Goal: Information Seeking & Learning: Learn about a topic

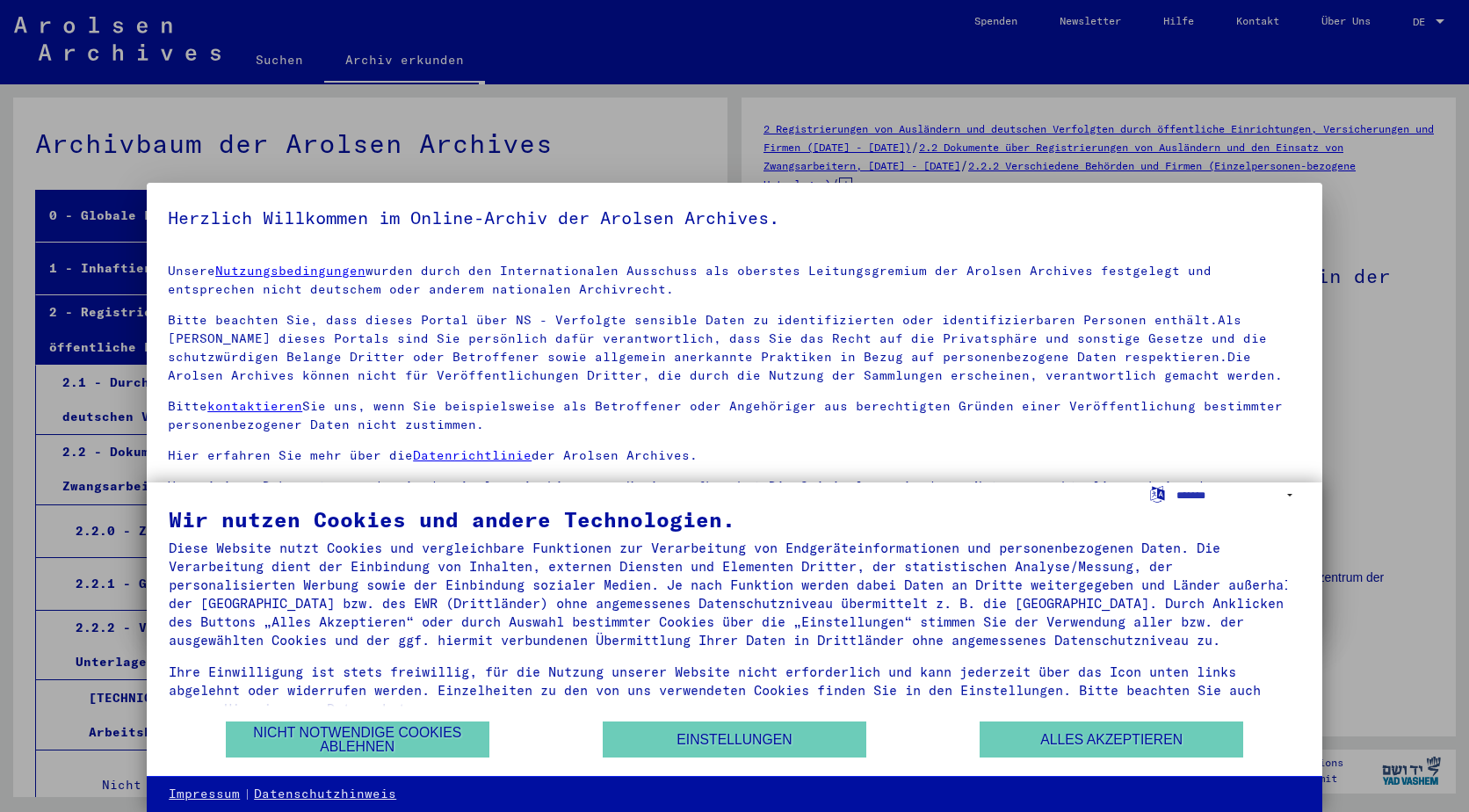
scroll to position [58504, 0]
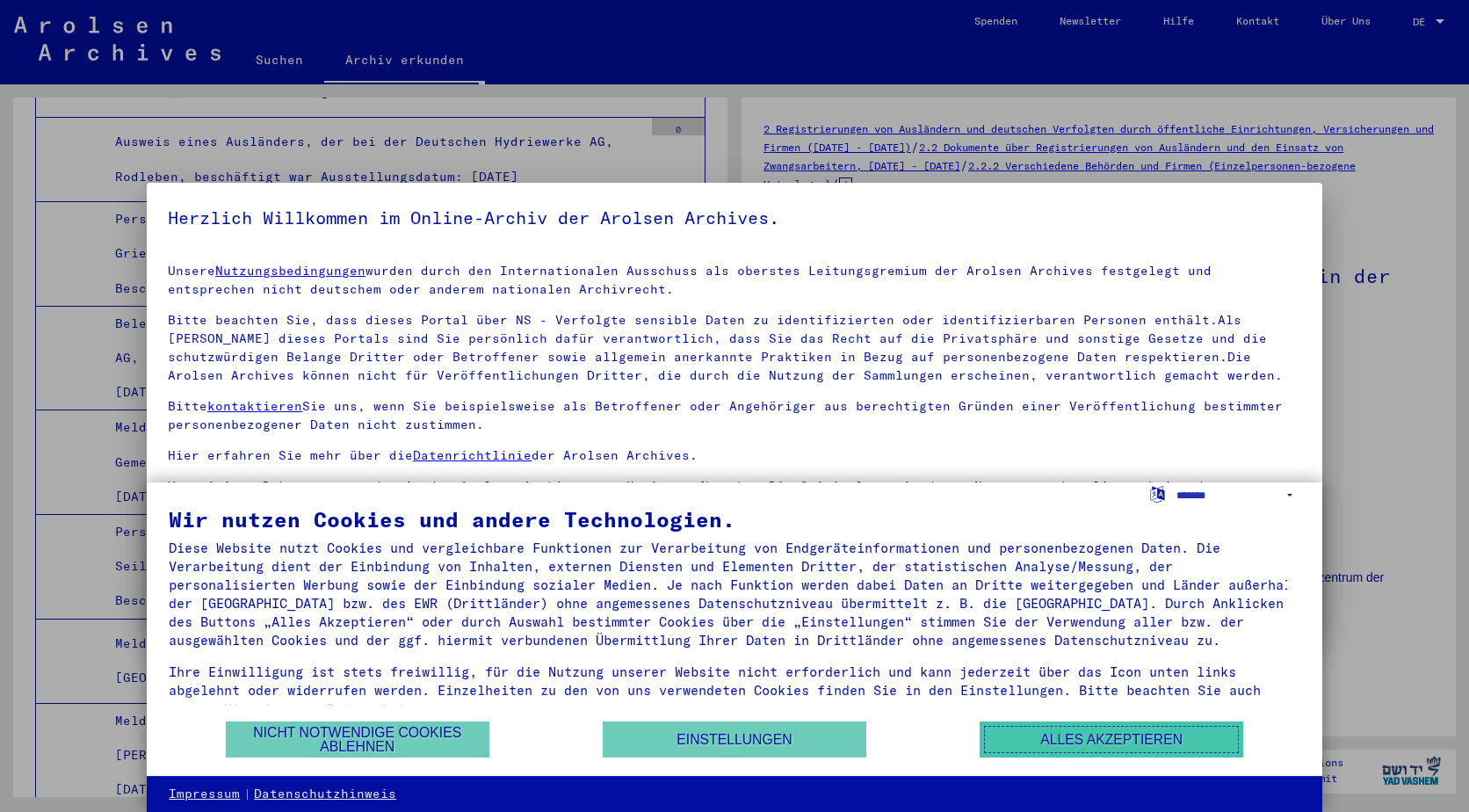
click at [1187, 739] on button "Alles akzeptieren" at bounding box center [1111, 739] width 263 height 36
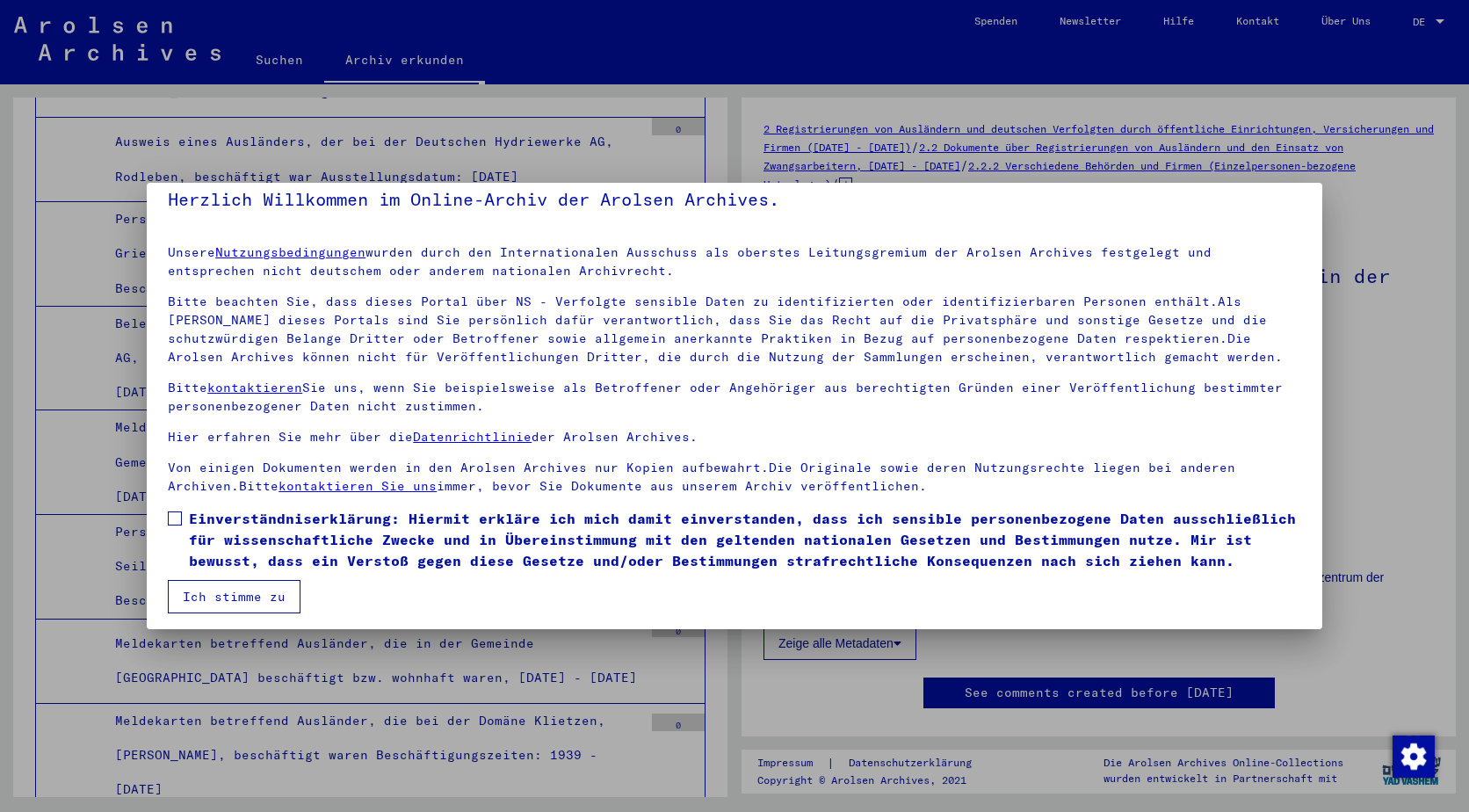
scroll to position [23, 0]
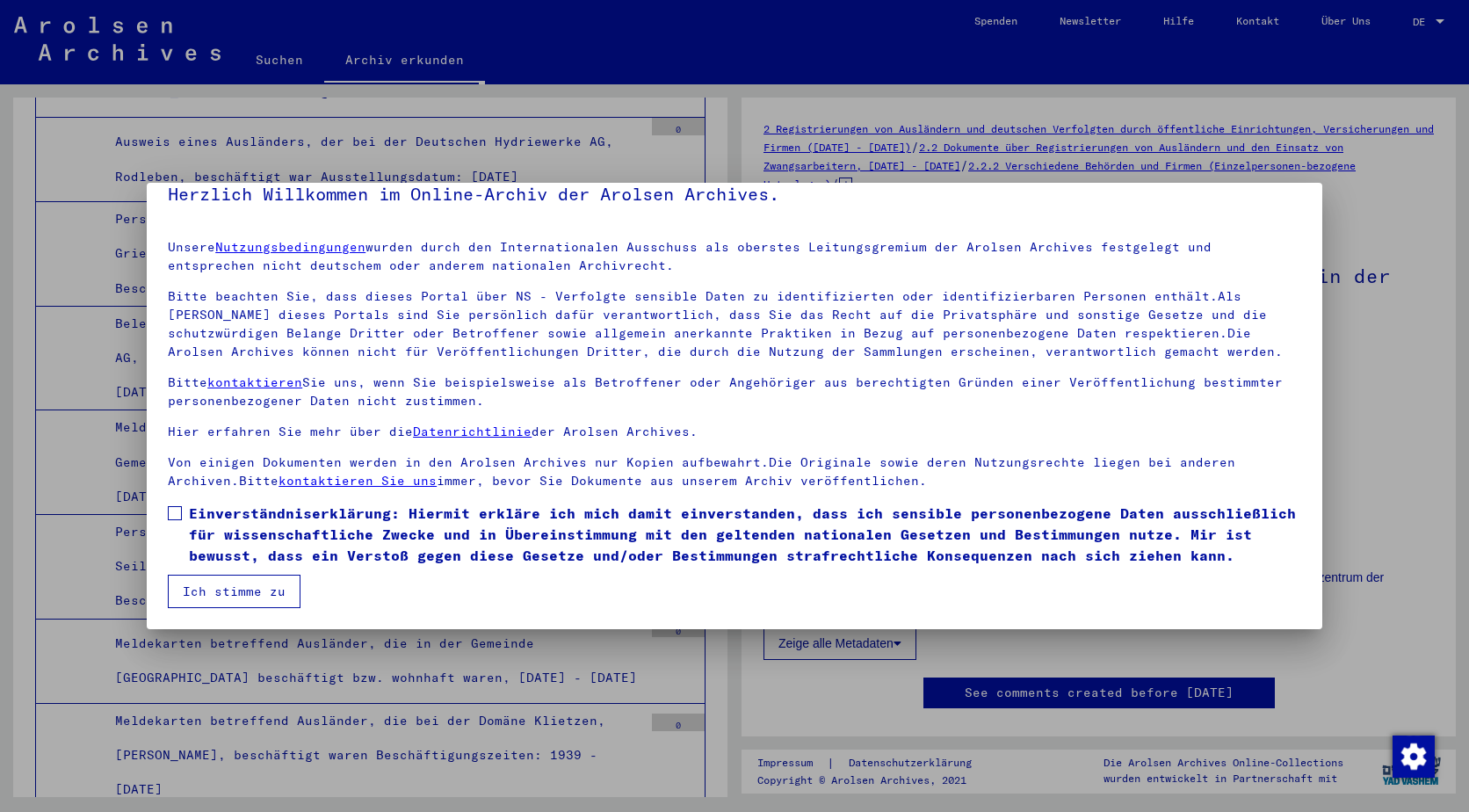
click at [225, 530] on span "Einverständniserklärung: Hiermit erkläre ich mich damit einverstanden, dass ich…" at bounding box center [744, 534] width 1112 height 63
click at [265, 586] on button "Ich stimme zu" at bounding box center [234, 591] width 133 height 34
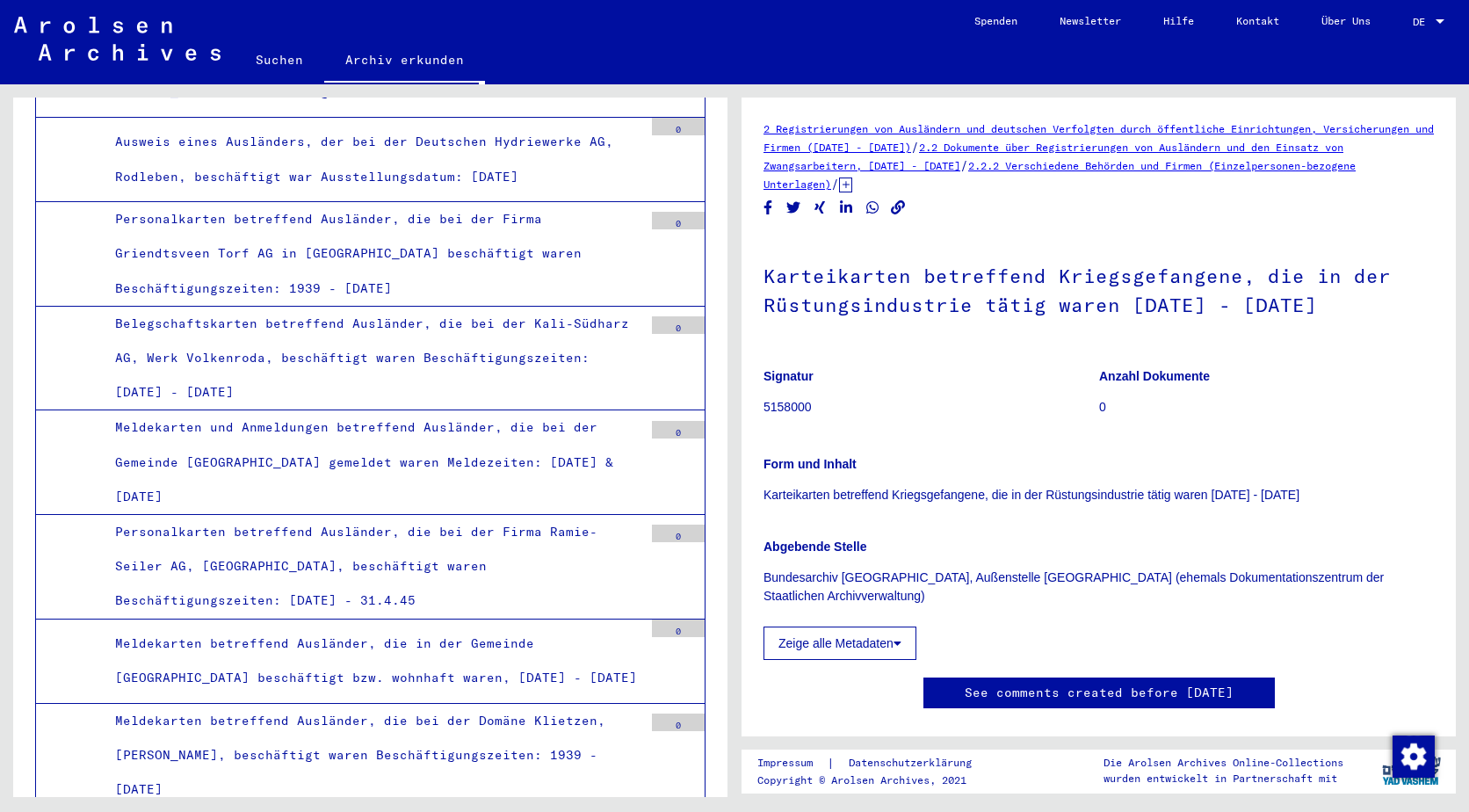
drag, startPoint x: 265, startPoint y: 584, endPoint x: 991, endPoint y: 367, distance: 757.7
click at [991, 367] on p "Signatur" at bounding box center [930, 377] width 335 height 19
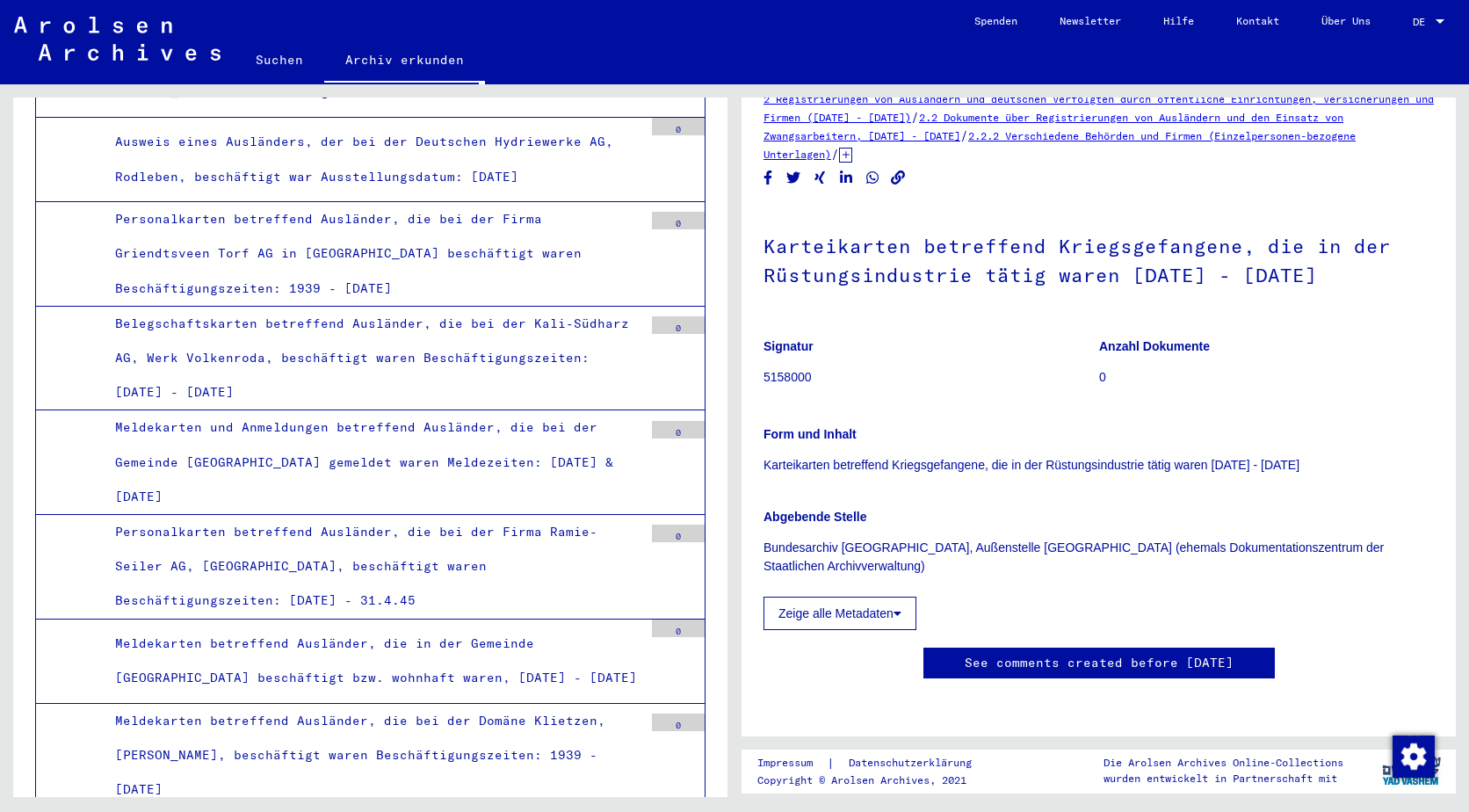
scroll to position [0, 0]
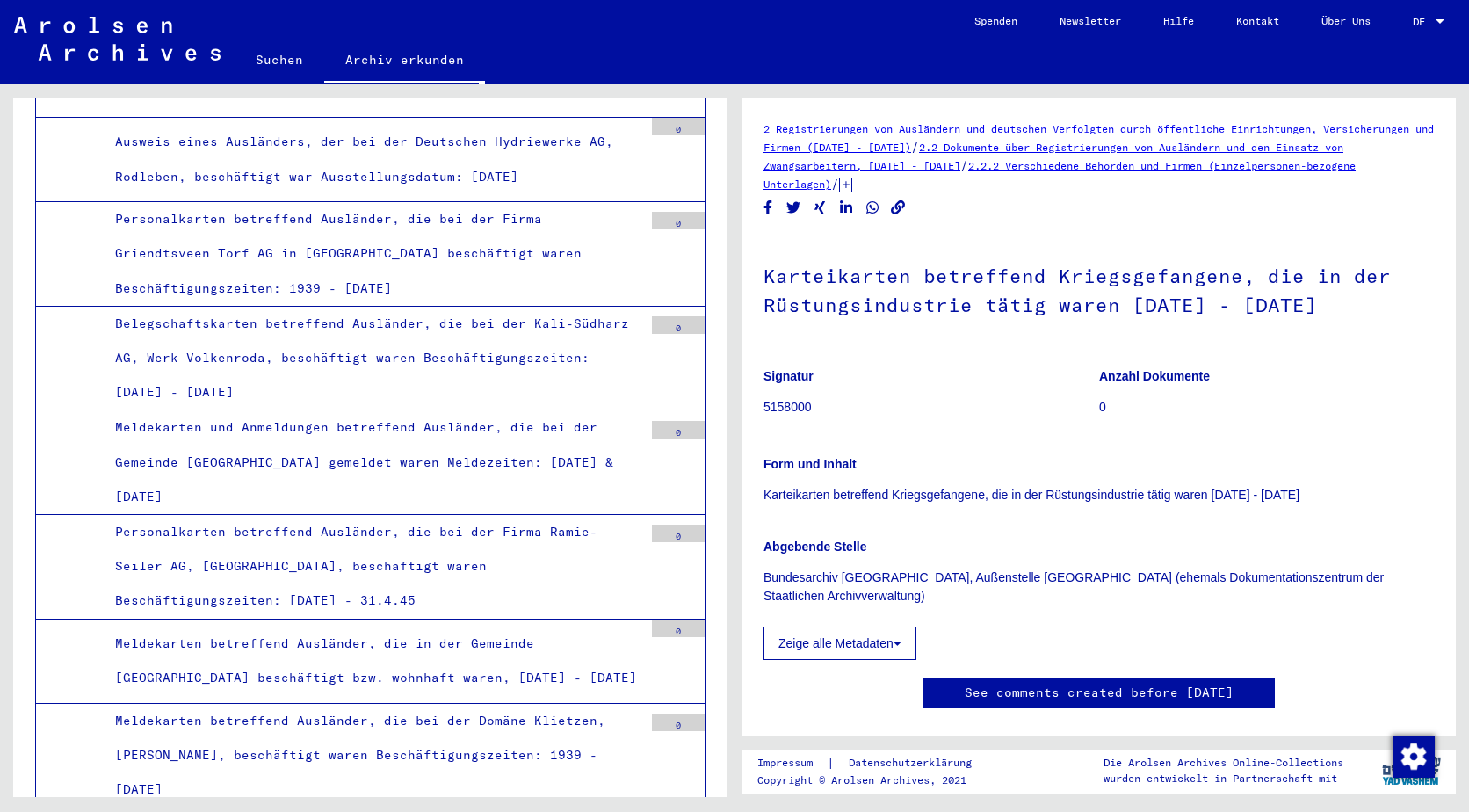
click at [394, 61] on link "Archiv erkunden" at bounding box center [404, 61] width 161 height 46
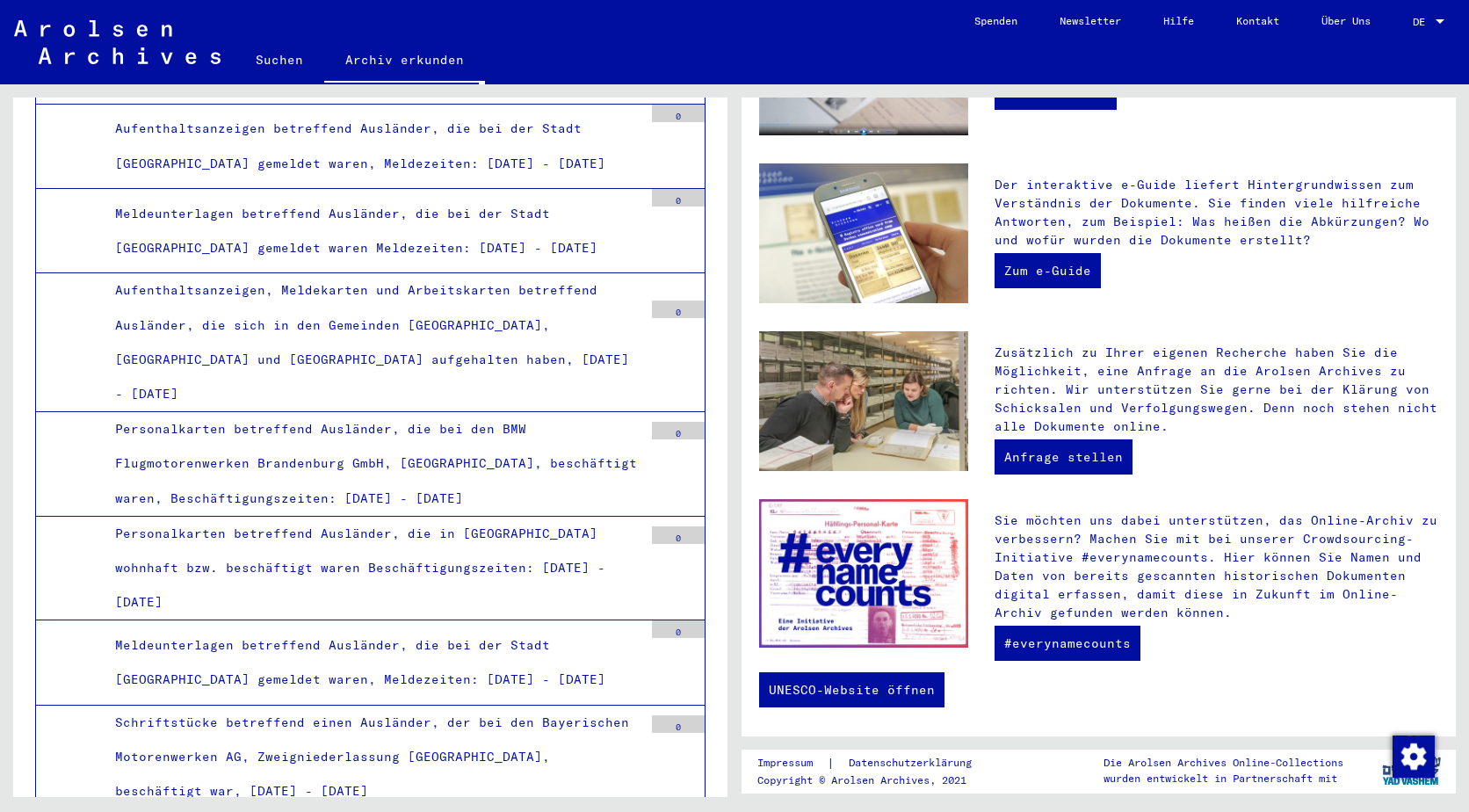
scroll to position [56924, 0]
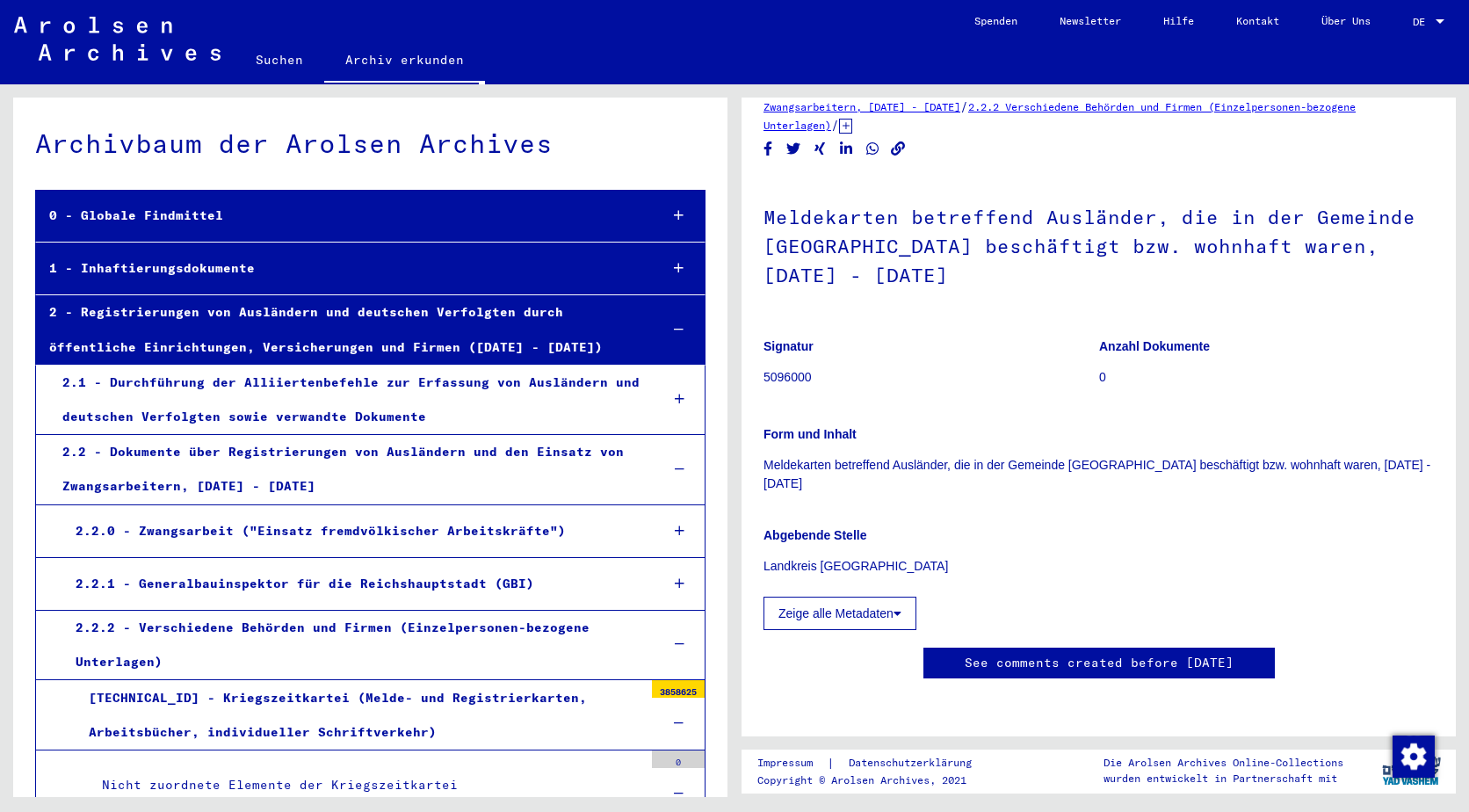
click at [674, 328] on icon at bounding box center [679, 329] width 9 height 12
